Goal: Information Seeking & Learning: Learn about a topic

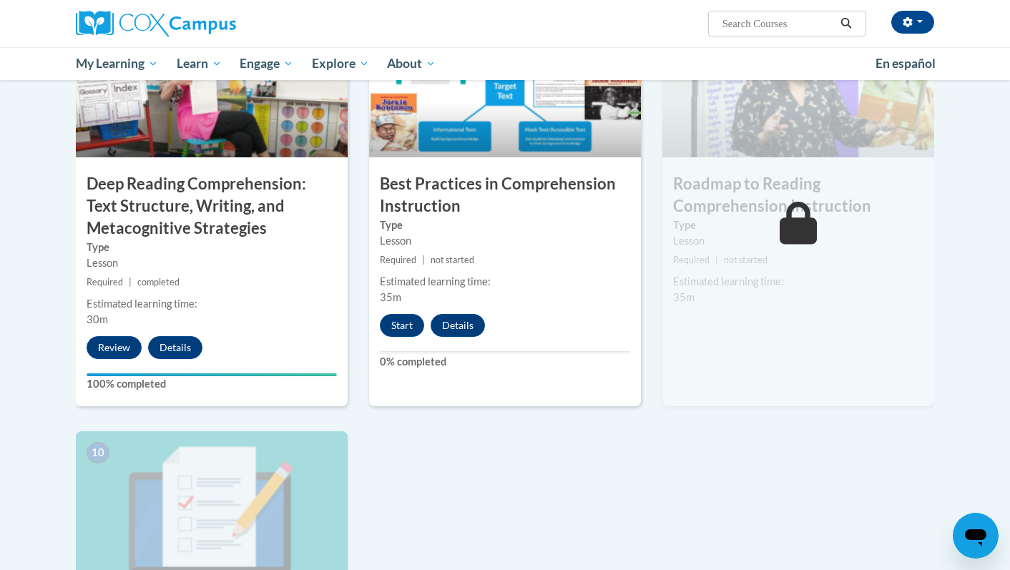
scroll to position [1174, 0]
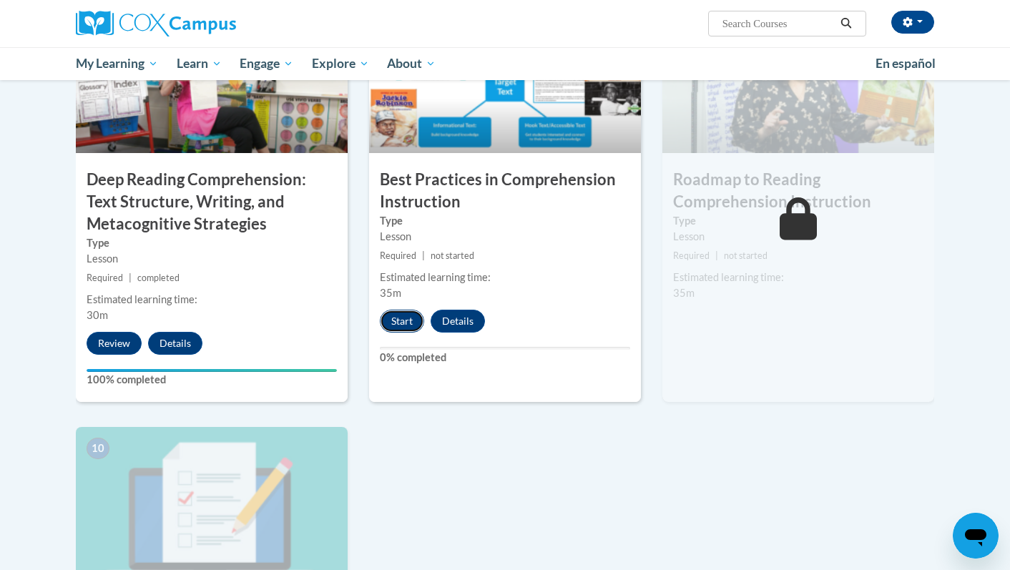
click at [404, 320] on button "Start" at bounding box center [402, 321] width 44 height 23
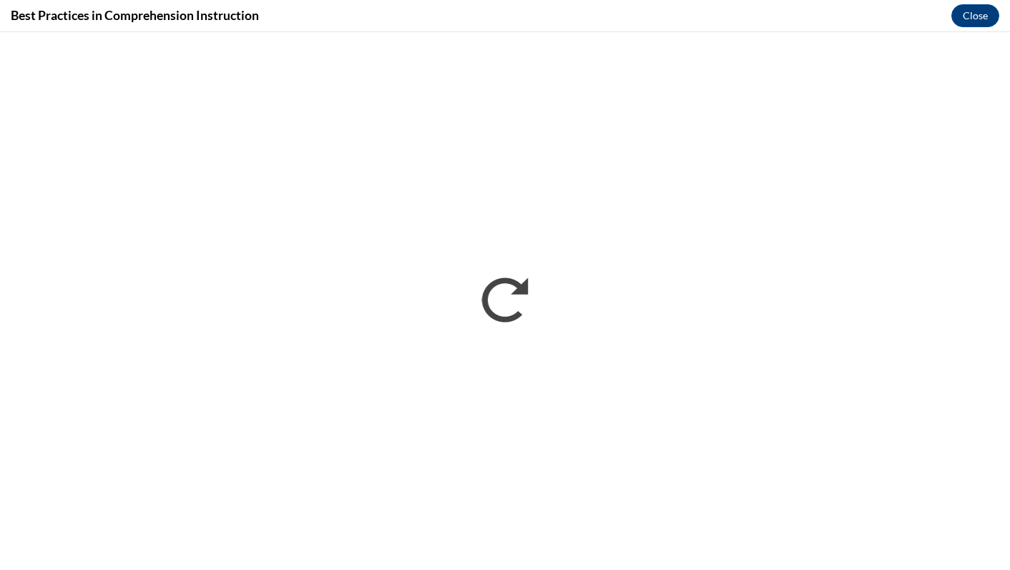
scroll to position [0, 0]
